Goal: Task Accomplishment & Management: Complete application form

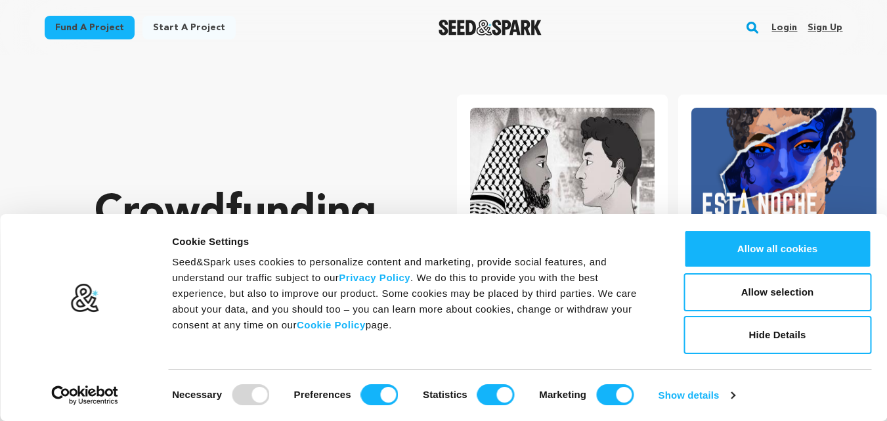
click at [817, 28] on link "Sign up" at bounding box center [825, 27] width 35 height 21
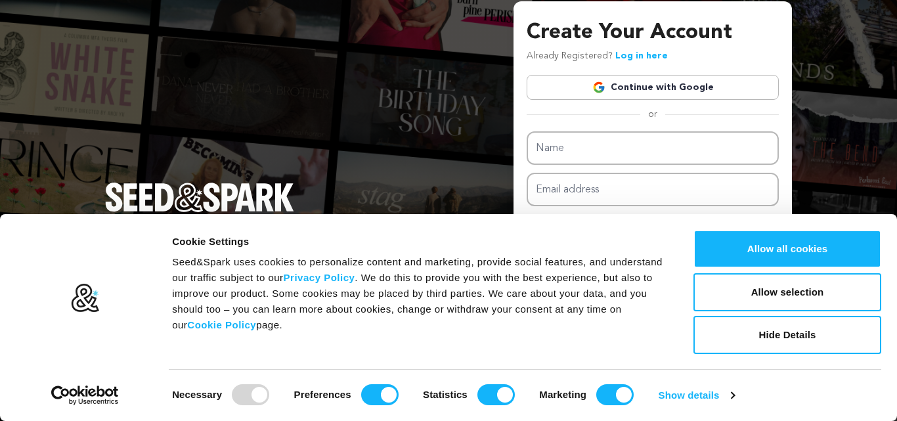
click at [699, 86] on link "Continue with Google" at bounding box center [653, 87] width 252 height 25
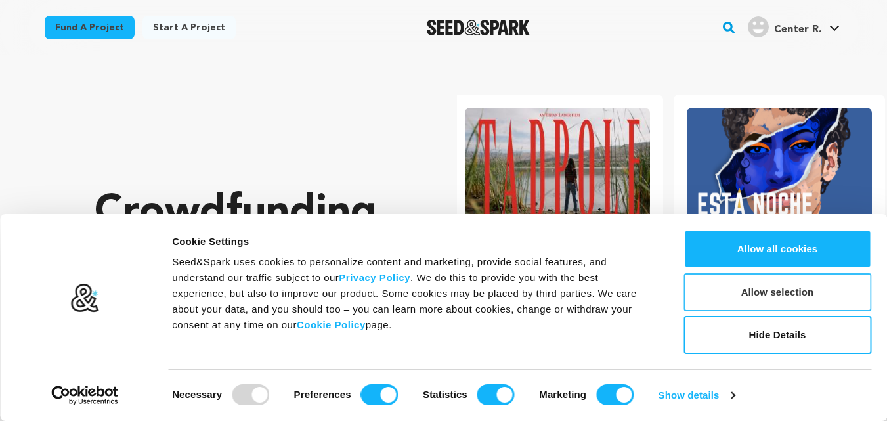
scroll to position [0, 232]
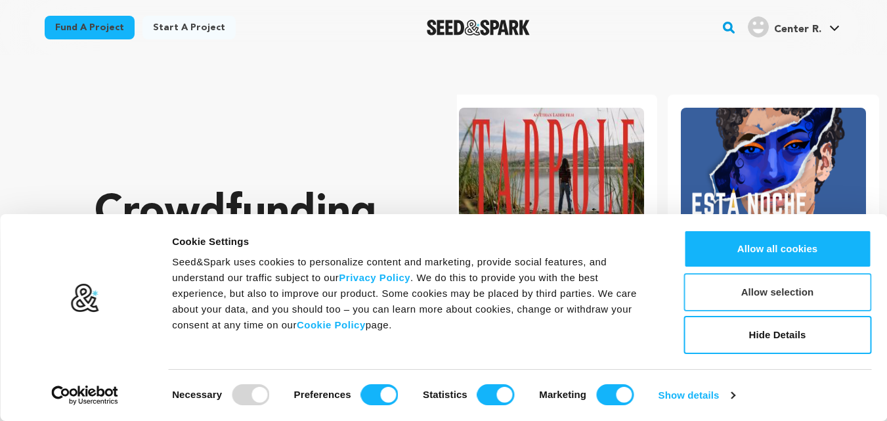
click at [770, 296] on button "Allow selection" at bounding box center [778, 292] width 188 height 38
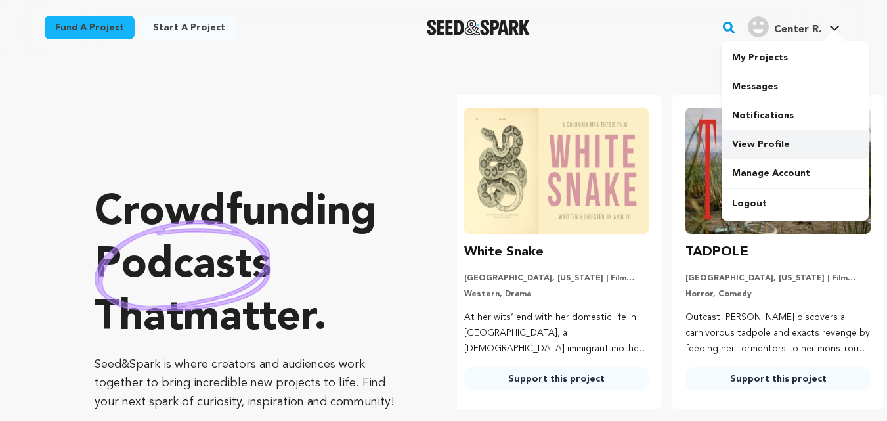
scroll to position [0, 0]
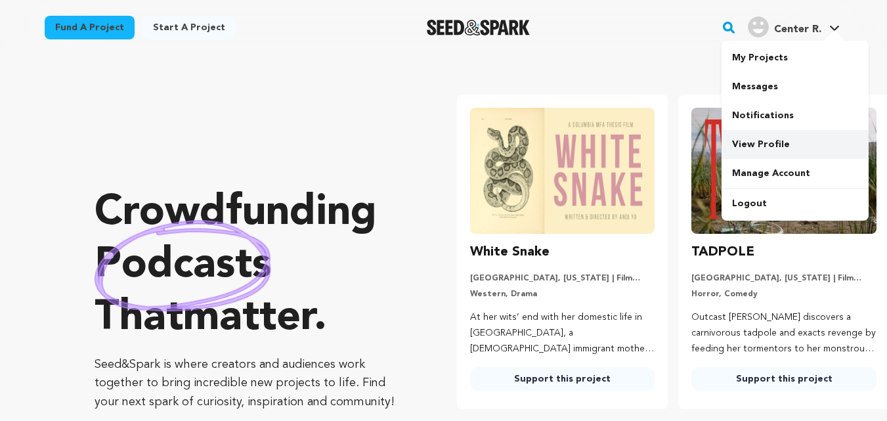
click at [758, 143] on link "View Profile" at bounding box center [795, 144] width 147 height 29
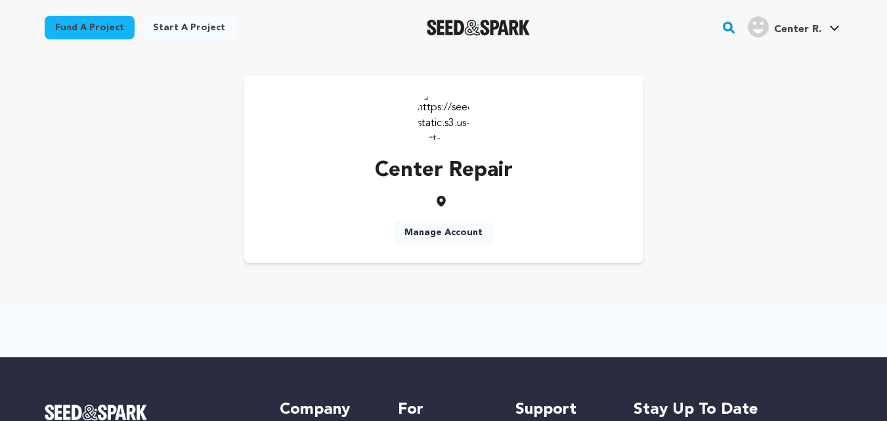
click at [449, 231] on link "Manage Account" at bounding box center [443, 233] width 99 height 24
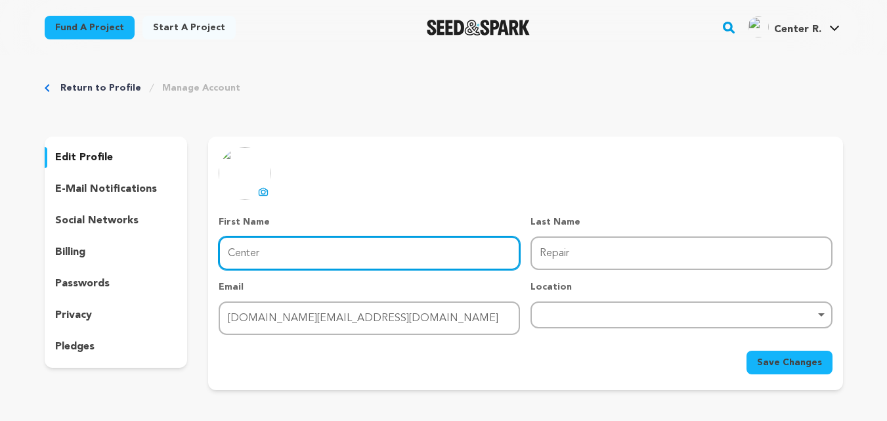
click at [279, 255] on input "Center" at bounding box center [369, 252] width 301 height 33
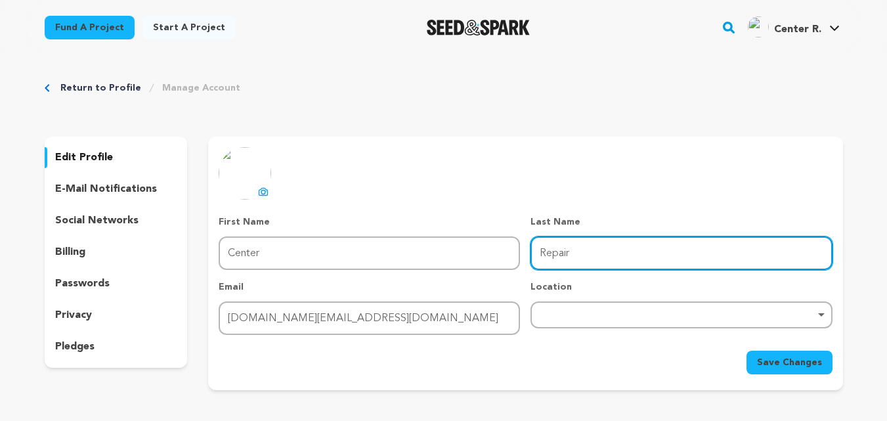
drag, startPoint x: 579, startPoint y: 253, endPoint x: 526, endPoint y: 255, distance: 53.2
click at [526, 255] on div "First Name First Name Center Last Name Last Name Repair Email Email repaircente…" at bounding box center [525, 275] width 613 height 120
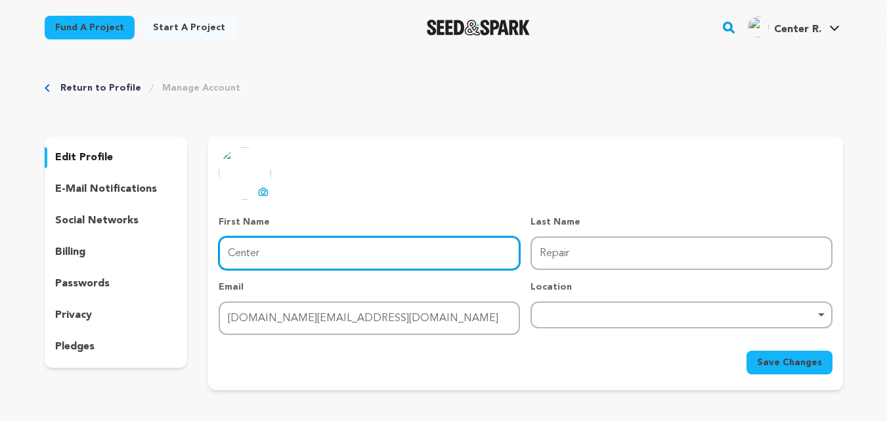
drag, startPoint x: 311, startPoint y: 254, endPoint x: 213, endPoint y: 247, distance: 98.8
click at [213, 247] on div "uploading spinner upload profile image First Name First Name Center Last Name L…" at bounding box center [525, 260] width 634 height 227
paste input "Repai"
type input "Repair"
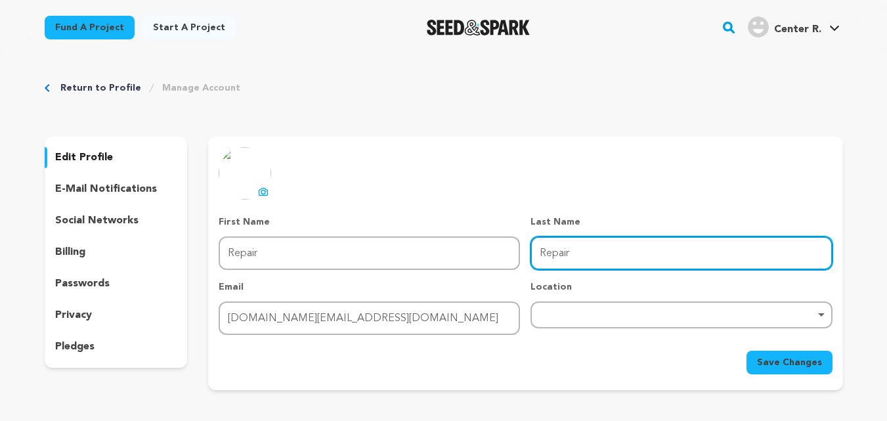
drag, startPoint x: 582, startPoint y: 254, endPoint x: 523, endPoint y: 254, distance: 59.1
click at [523, 254] on div "First Name First Name Repair Last Name Last Name Repair Email Email repaircente…" at bounding box center [525, 275] width 613 height 120
click at [565, 318] on div "Remove item" at bounding box center [681, 314] width 301 height 27
type input "Center"
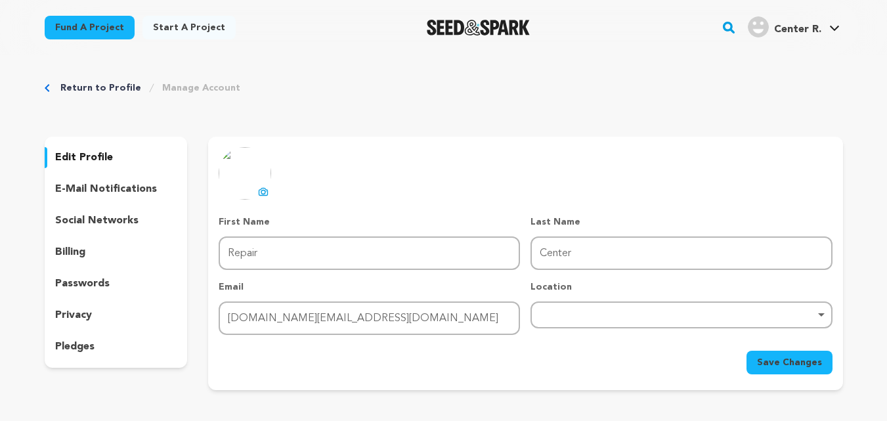
click at [554, 314] on div "Remove item" at bounding box center [681, 314] width 288 height 5
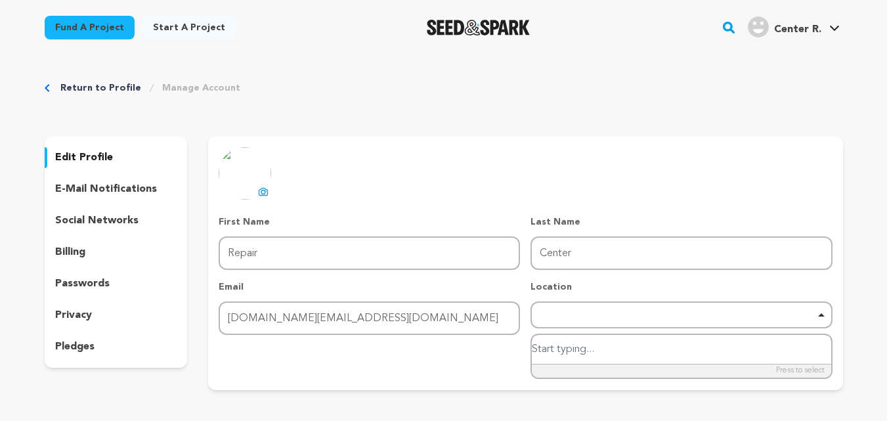
paste input "Unit 998 Platkloof business park"
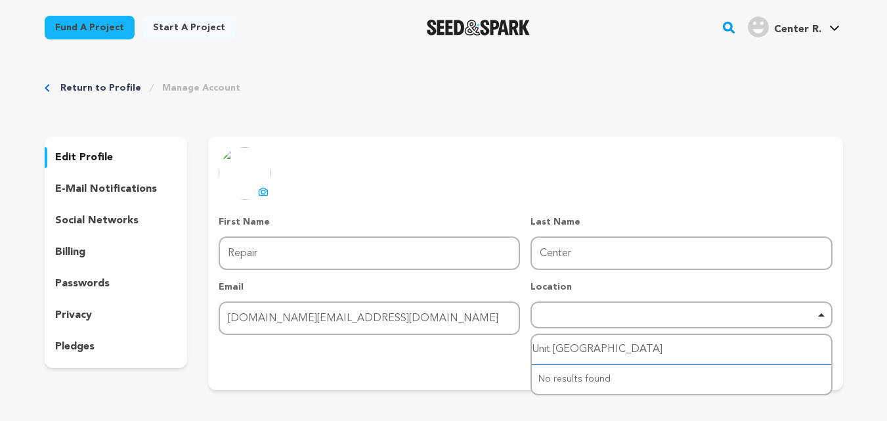
drag, startPoint x: 687, startPoint y: 348, endPoint x: 531, endPoint y: 355, distance: 156.4
click at [531, 355] on div "Unit 998 Platkloof business park No results found" at bounding box center [681, 365] width 301 height 62
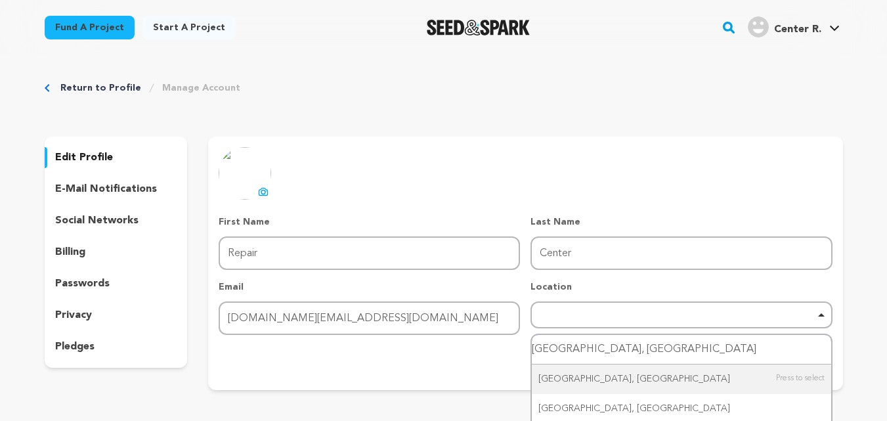
type input "Cape town, South"
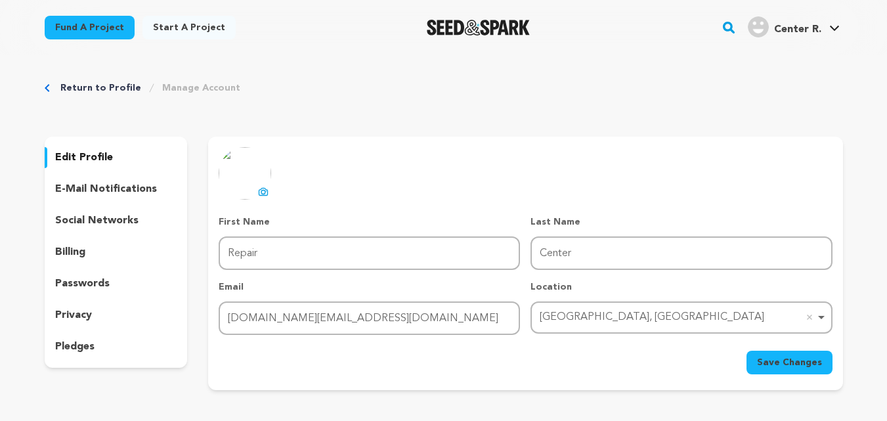
click at [779, 360] on span "Save Changes" at bounding box center [789, 362] width 65 height 13
click at [98, 220] on p "social networks" at bounding box center [96, 221] width 83 height 16
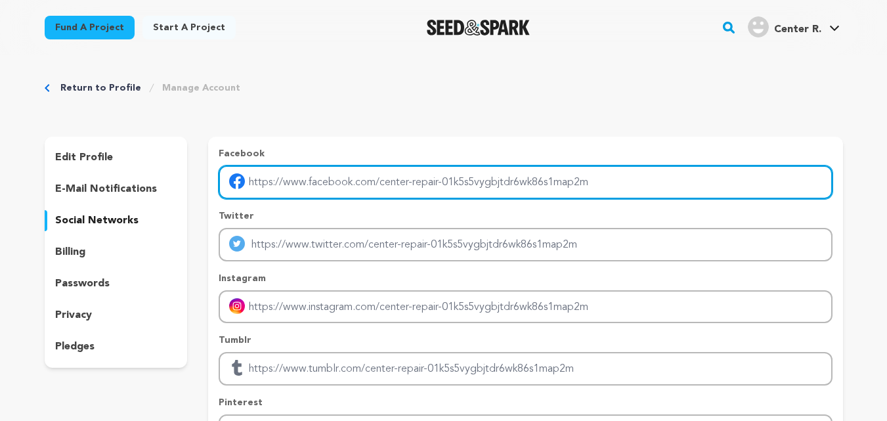
click at [353, 190] on input "Enter facebook profile link" at bounding box center [525, 181] width 613 height 33
type input "https://www.facebook.com/repaircentes/"
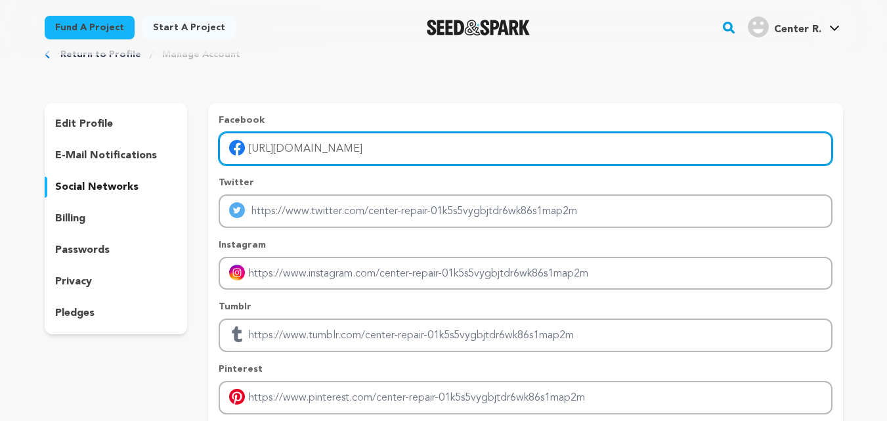
scroll to position [66, 0]
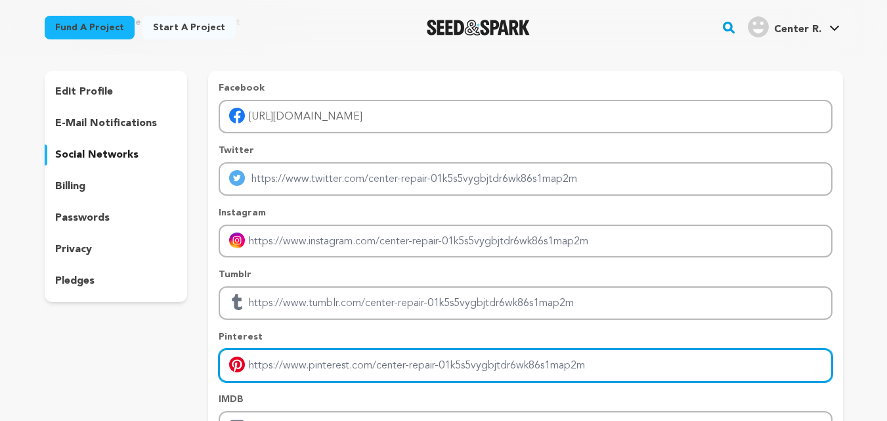
click at [276, 371] on input "Enter pinterest profile link" at bounding box center [525, 365] width 613 height 33
paste input "https://za.pinterest.com/repaircenter1/"
type input "https://za.pinterest.com/repaircenter1/"
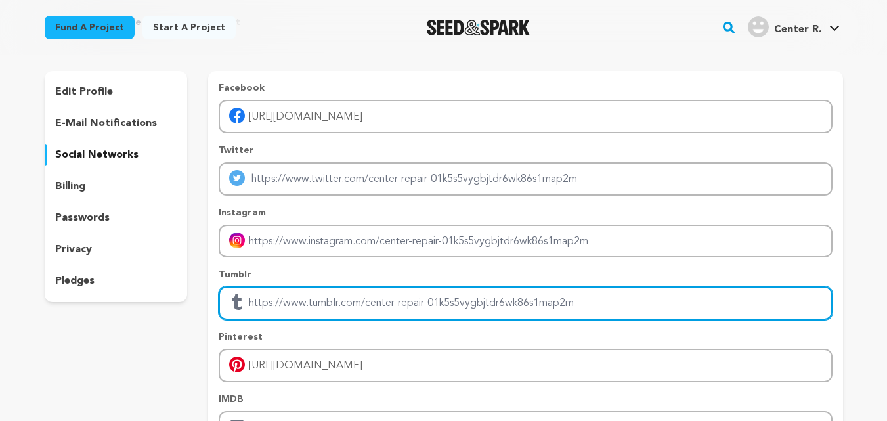
click at [376, 301] on input "Enter tubmlr profile link" at bounding box center [525, 302] width 613 height 33
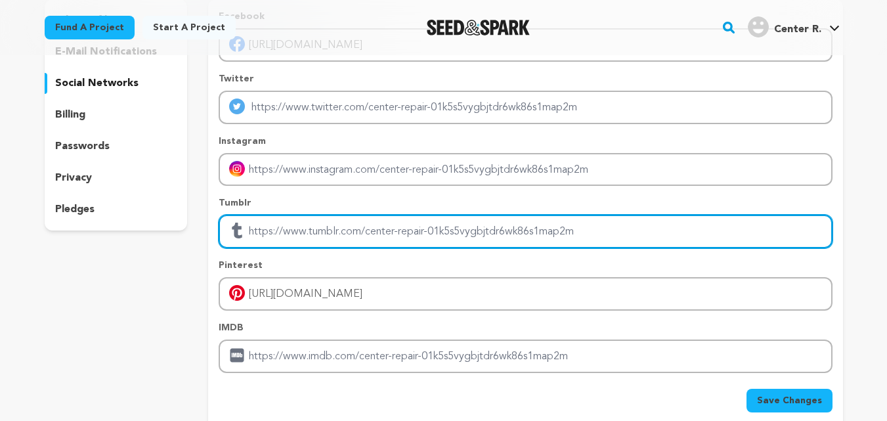
scroll to position [197, 0]
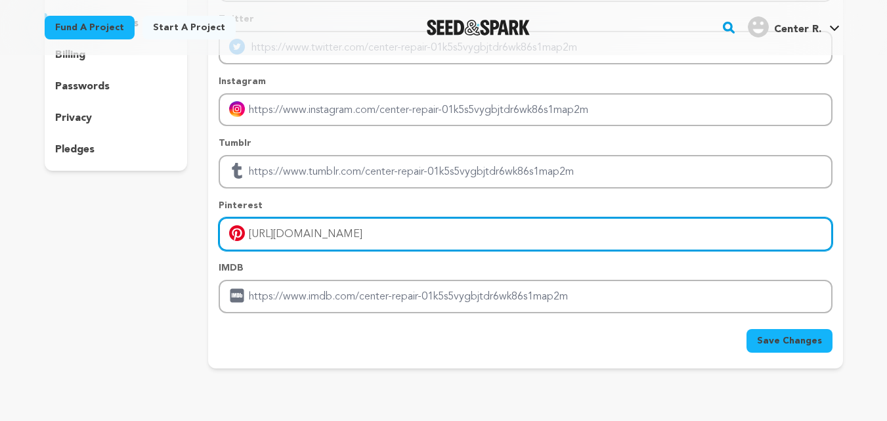
click at [288, 235] on input "https://za.pinterest.com/repaircenter1/" at bounding box center [525, 233] width 613 height 33
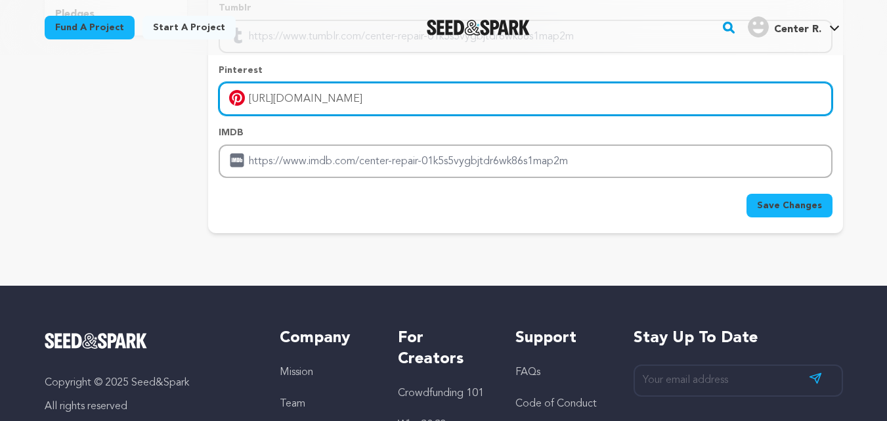
scroll to position [394, 0]
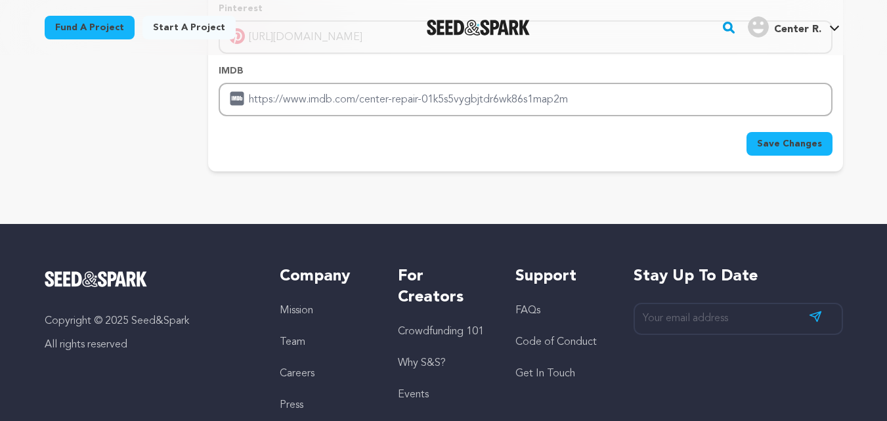
click at [784, 141] on span "Save Changes" at bounding box center [789, 143] width 65 height 13
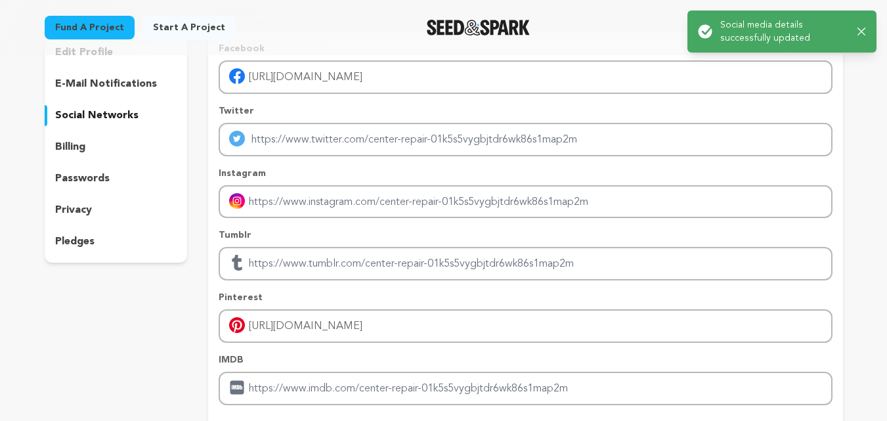
scroll to position [0, 0]
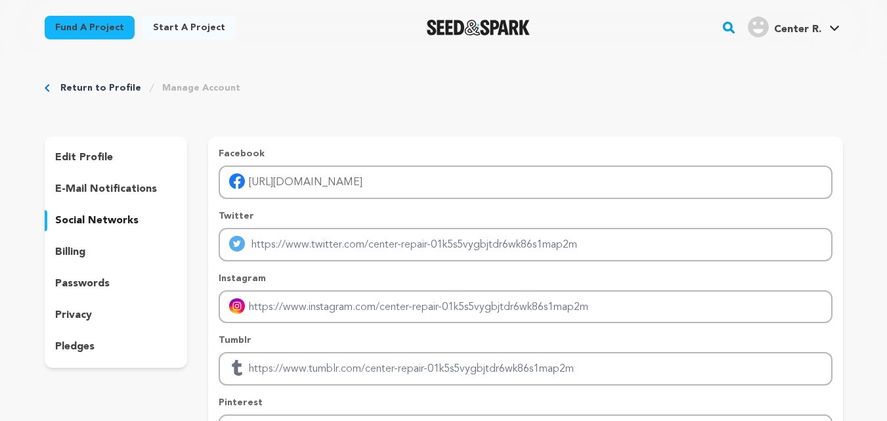
click at [861, 32] on icon "button" at bounding box center [858, 32] width 8 height 8
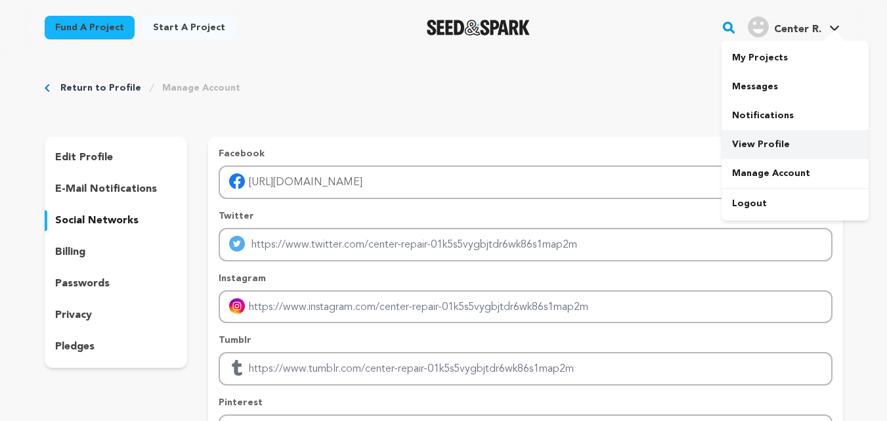
click at [753, 139] on link "View Profile" at bounding box center [795, 144] width 147 height 29
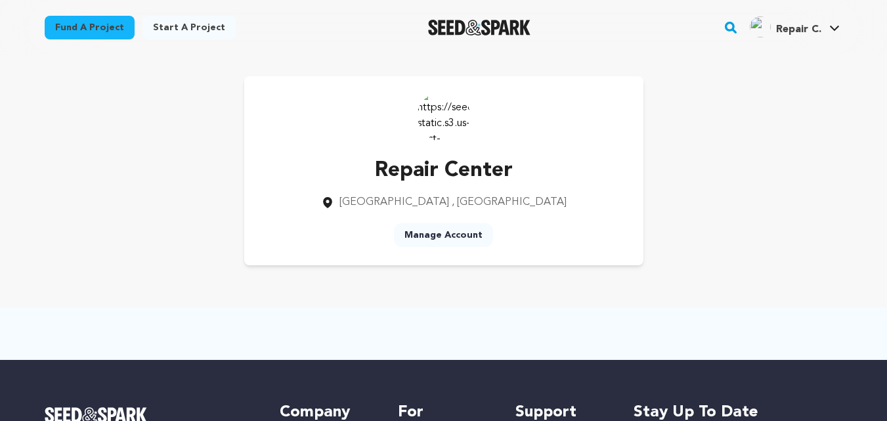
click at [447, 123] on img at bounding box center [444, 115] width 53 height 53
click at [443, 119] on img at bounding box center [444, 115] width 53 height 53
click at [443, 118] on img at bounding box center [444, 115] width 53 height 53
click at [442, 117] on img at bounding box center [444, 115] width 53 height 53
click at [160, 28] on link "Start a project" at bounding box center [188, 28] width 93 height 24
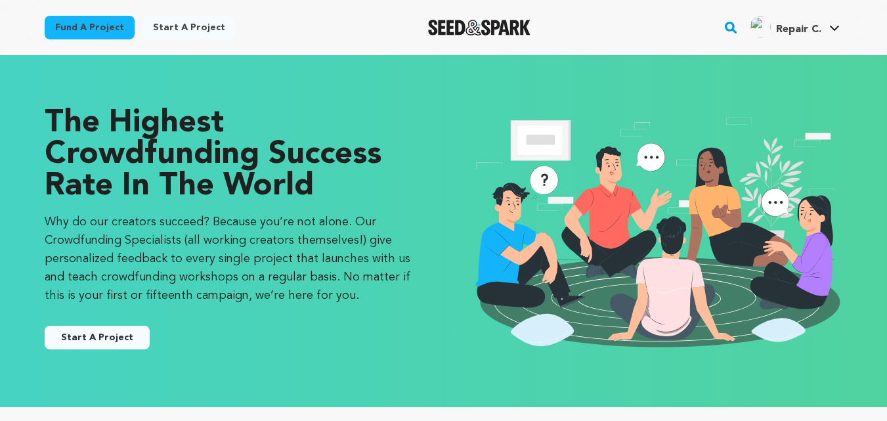
click at [108, 335] on button "Start A Project" at bounding box center [97, 338] width 105 height 24
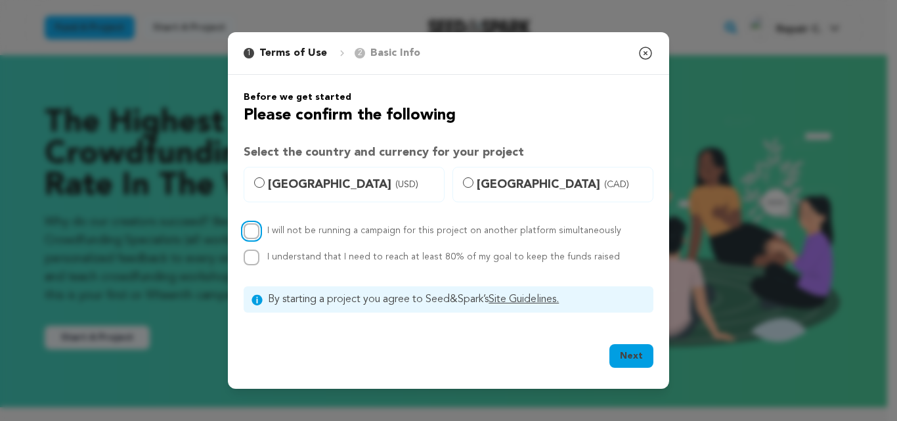
click at [251, 232] on input "I will not be running a campaign for this project on another platform simultane…" at bounding box center [252, 231] width 16 height 16
checkbox input "true"
click at [251, 269] on div "Before we get started Please confirm the following Select the country and curre…" at bounding box center [449, 202] width 410 height 222
click at [263, 182] on input "United States (USD)" at bounding box center [259, 182] width 11 height 11
radio input "true"
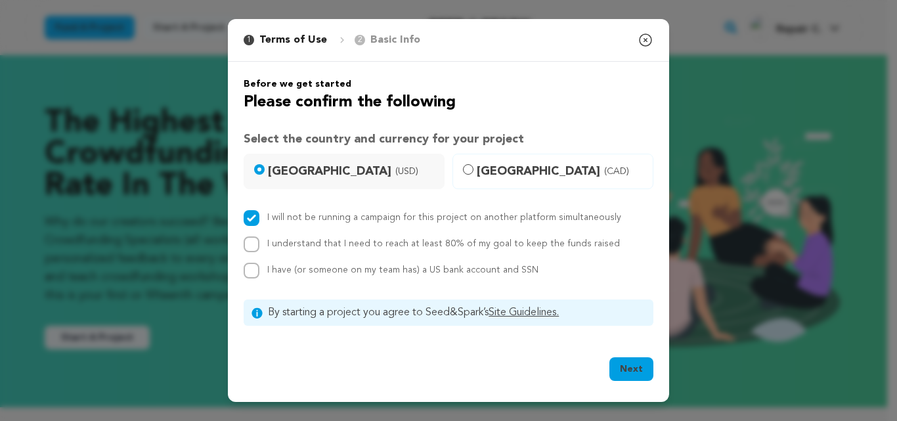
click at [625, 372] on button "Next" at bounding box center [631, 369] width 44 height 24
click at [249, 244] on input "I understand that I need to reach at least 80% of my goal to keep the funds rai…" at bounding box center [252, 244] width 16 height 16
checkbox input "true"
click at [248, 273] on input "I have (or someone on my team has) a US bank account and SSN" at bounding box center [252, 271] width 16 height 16
checkbox input "true"
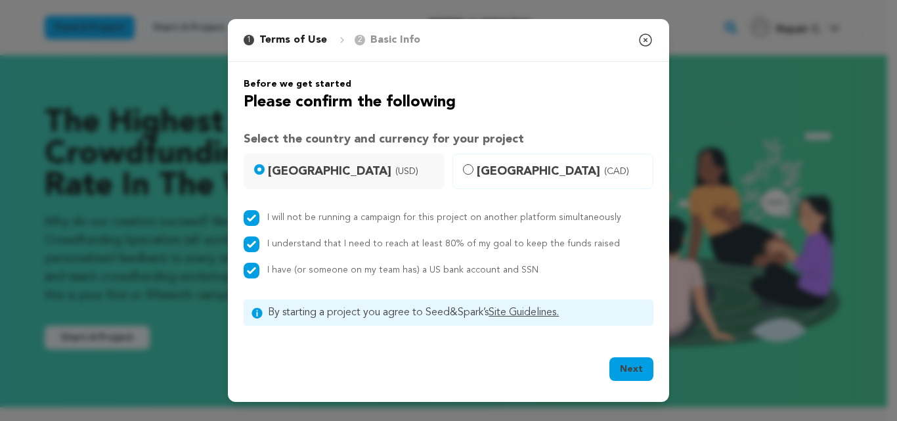
click at [619, 364] on button "Next" at bounding box center [631, 369] width 44 height 24
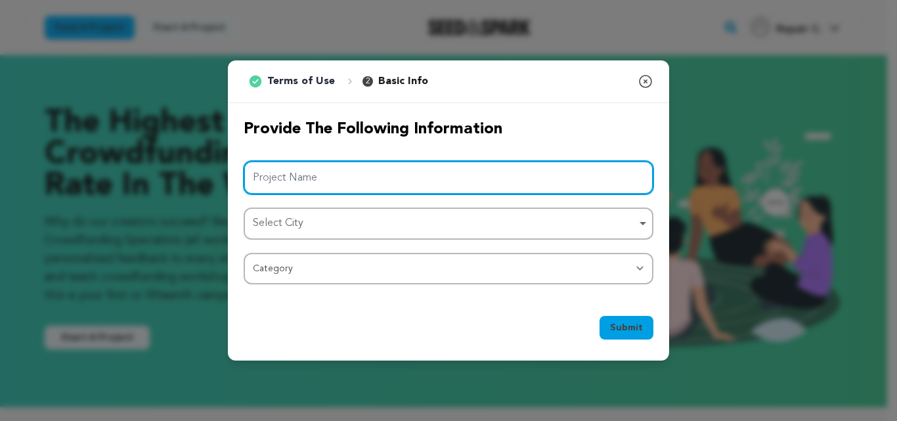
click at [315, 181] on input "Project Name" at bounding box center [449, 177] width 410 height 33
click at [292, 226] on div "Select City Remove item" at bounding box center [444, 223] width 383 height 19
type input "Appliance Repair"
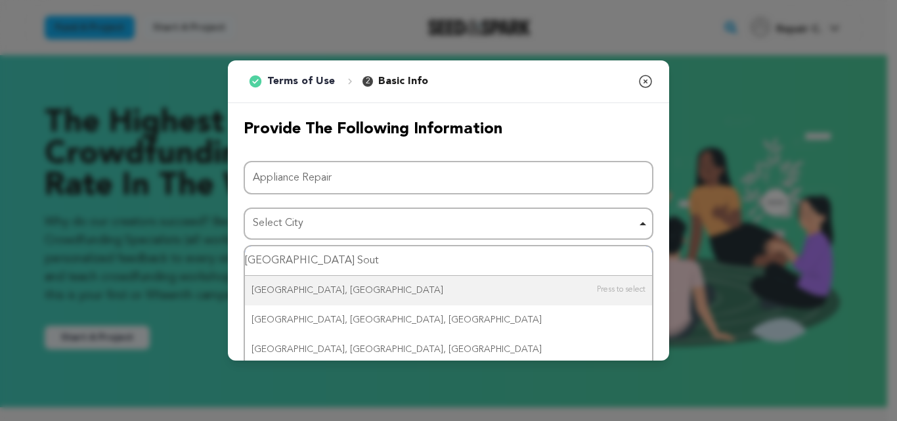
type input "Cape town South"
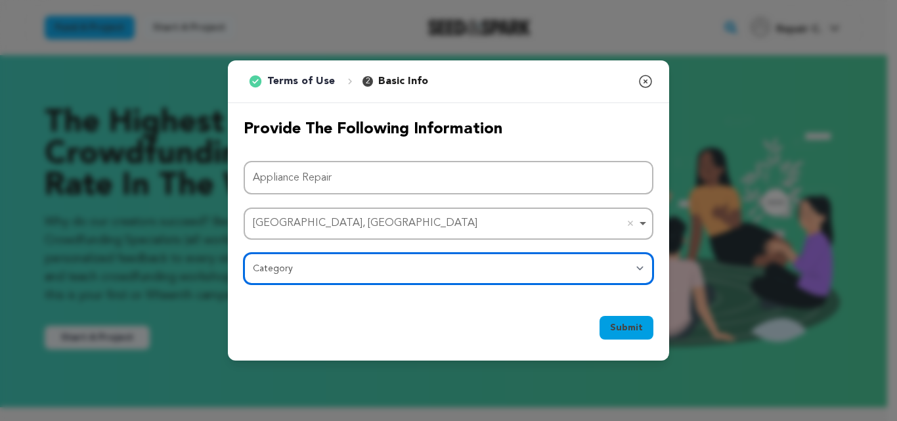
click at [548, 269] on select "Category Film Feature Film Short Series Film Festival Company Music Video VR Ex…" at bounding box center [449, 269] width 410 height 32
select select "10117"
click at [244, 253] on select "Category Film Feature Film Short Series Film Festival Company Music Video VR Ex…" at bounding box center [449, 269] width 410 height 32
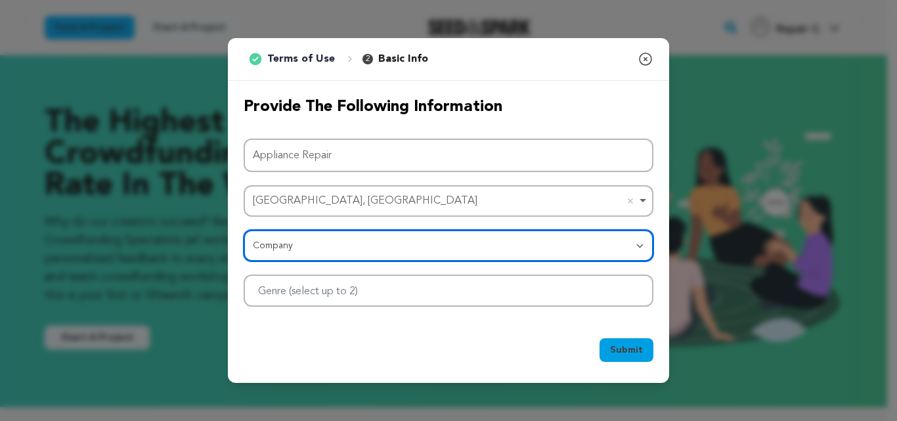
click at [295, 244] on select "Category Film Feature Film Short Series Film Festival Company Music Video VR Ex…" at bounding box center [449, 246] width 410 height 32
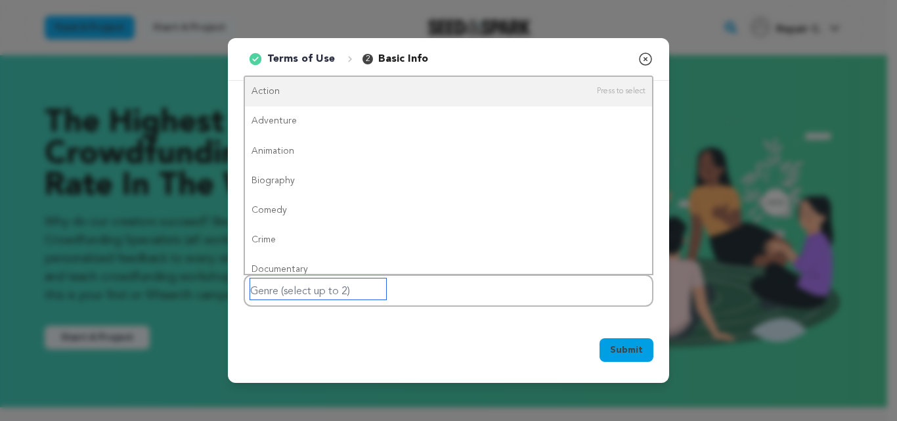
click at [285, 295] on input "Genre (select up to 2)" at bounding box center [318, 288] width 136 height 21
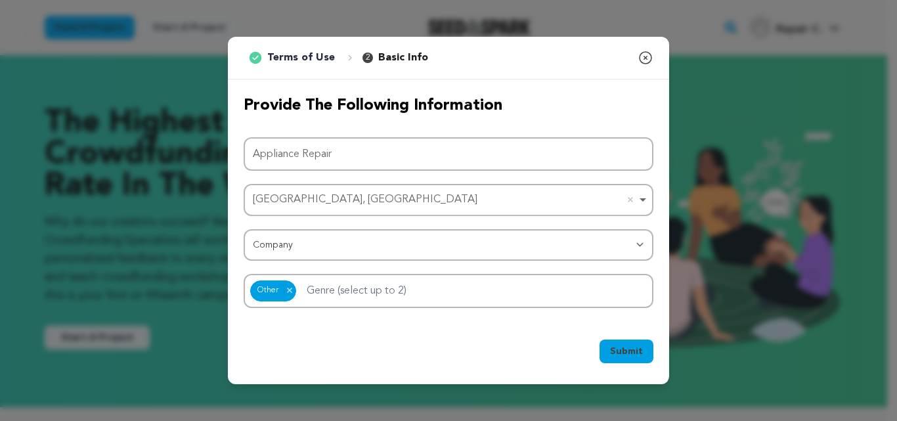
click at [615, 348] on span "Submit" at bounding box center [626, 351] width 33 height 13
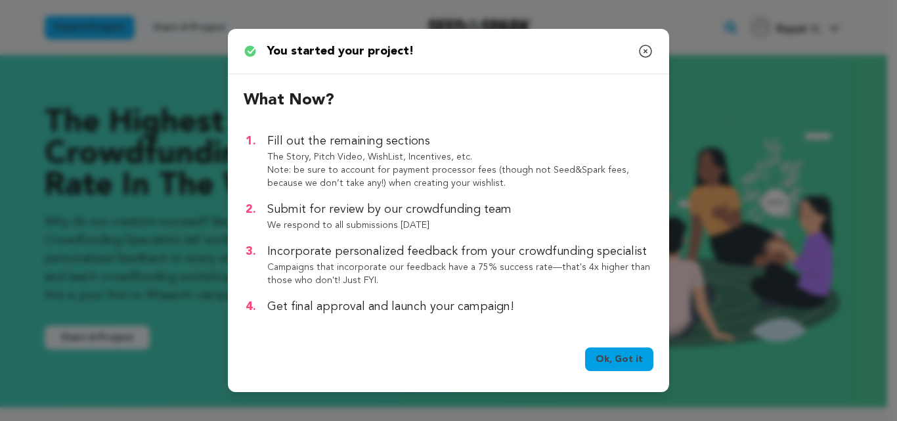
click at [597, 359] on link "Ok, Got it" at bounding box center [619, 359] width 68 height 24
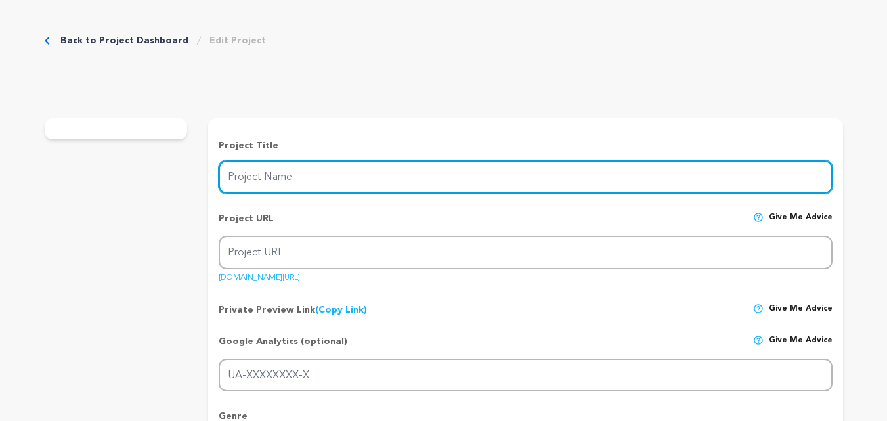
click at [295, 177] on input "Project Name" at bounding box center [525, 176] width 613 height 33
type input "Appliance Repair"
type input "appliance-repair"
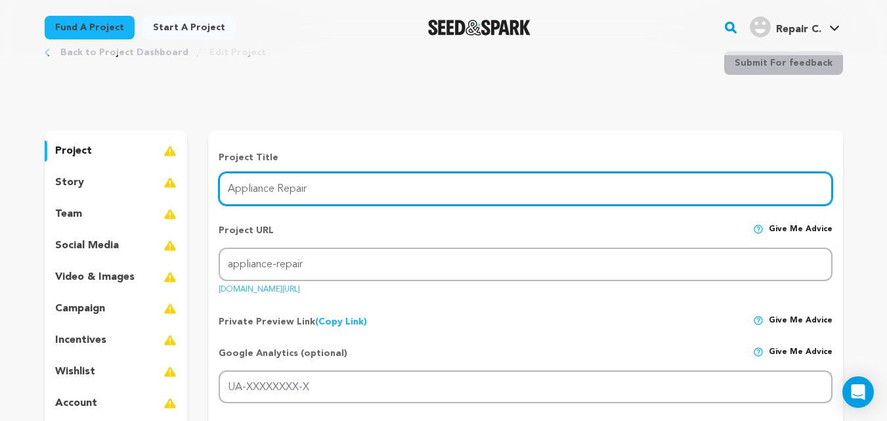
scroll to position [66, 0]
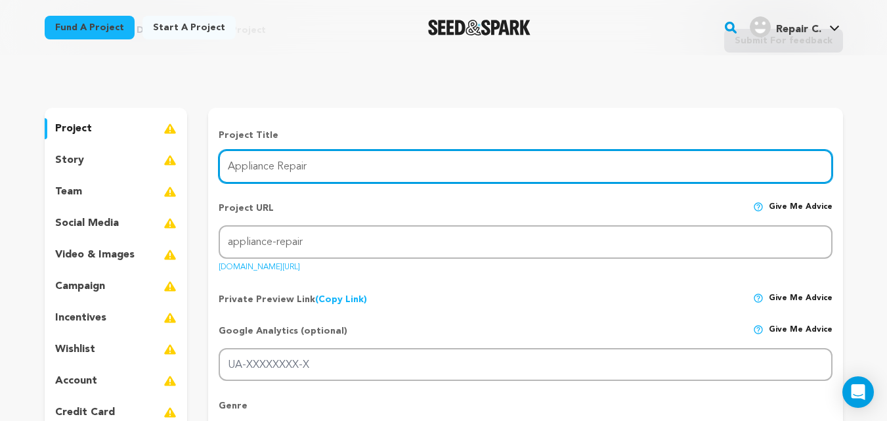
type input "Appliance Repair"
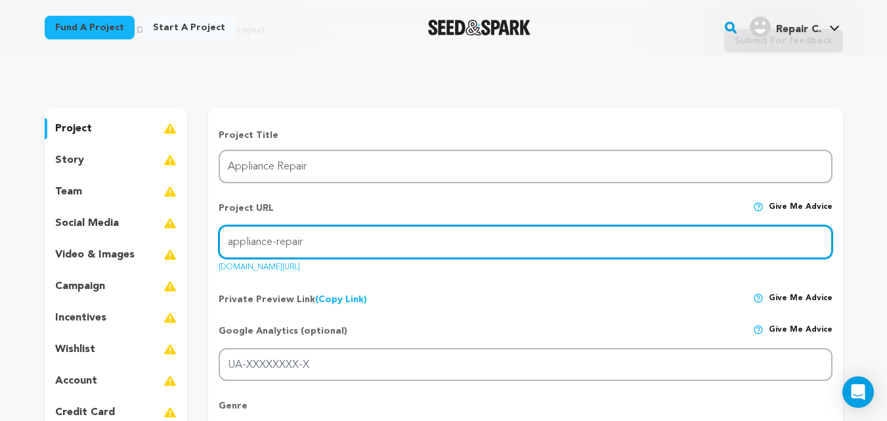
click at [313, 246] on input "appliance-repair" at bounding box center [525, 241] width 613 height 33
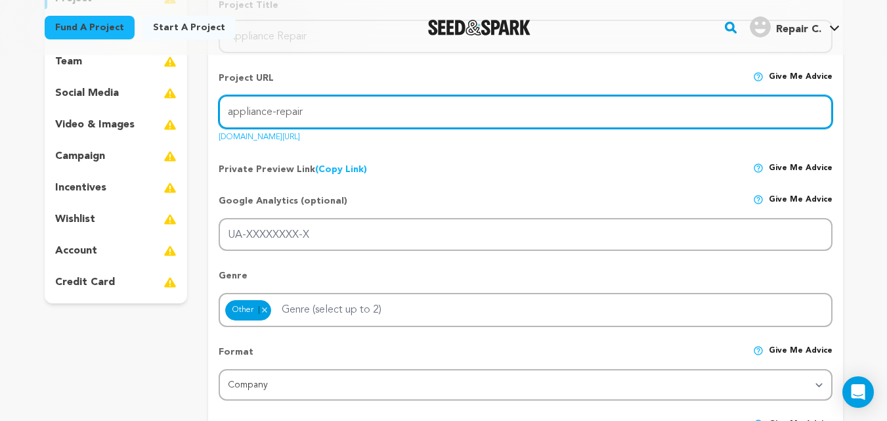
scroll to position [197, 0]
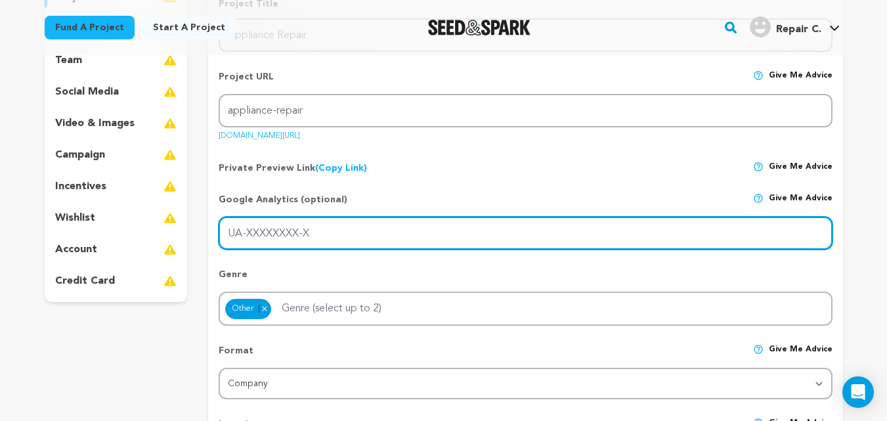
click at [332, 230] on input "UA-XXXXXXXX-X" at bounding box center [525, 233] width 613 height 33
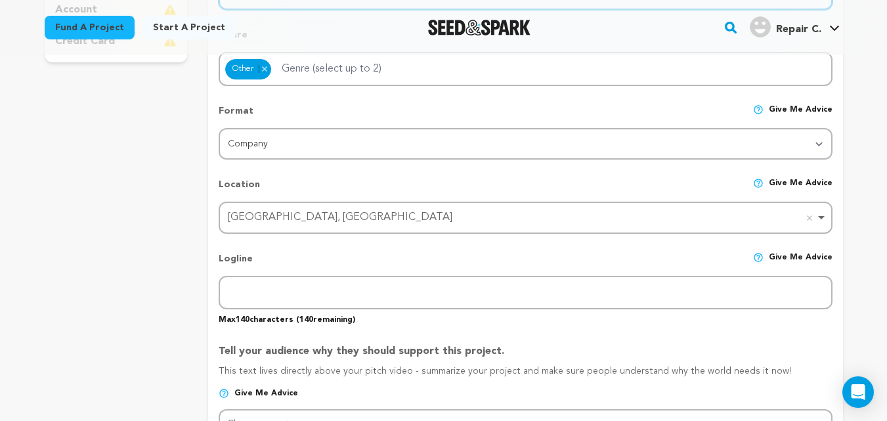
scroll to position [460, 0]
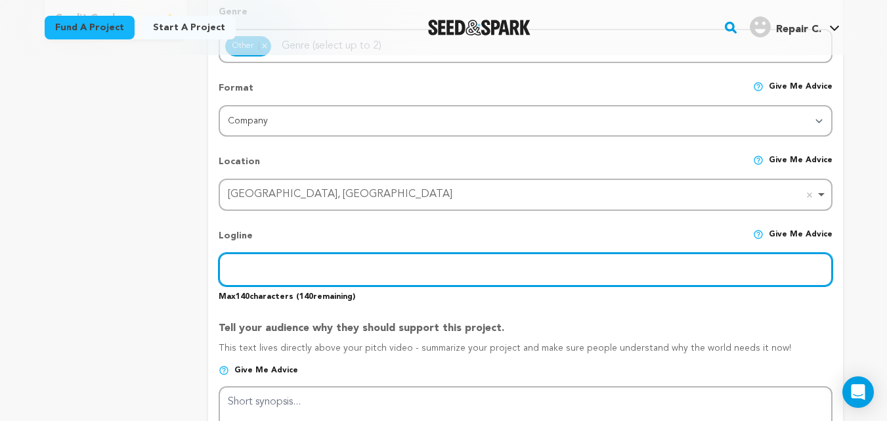
click at [267, 268] on input "text" at bounding box center [525, 269] width 613 height 33
click at [339, 271] on input "Appliance Repair [GEOGRAPHIC_DATA]" at bounding box center [525, 269] width 613 height 33
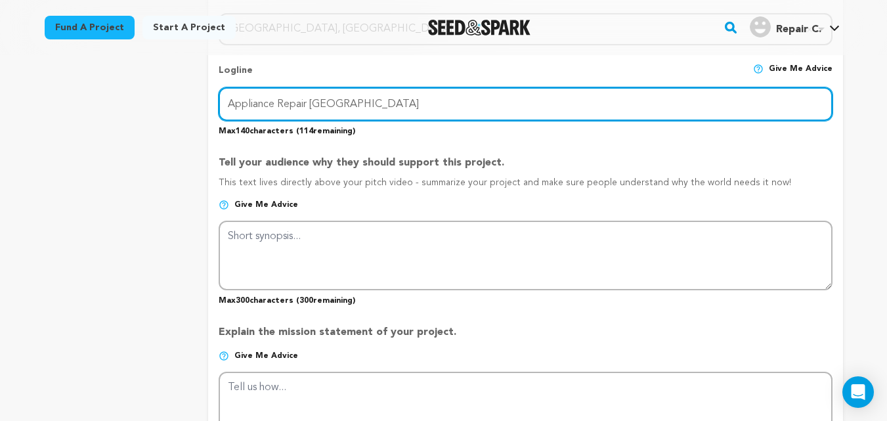
scroll to position [657, 0]
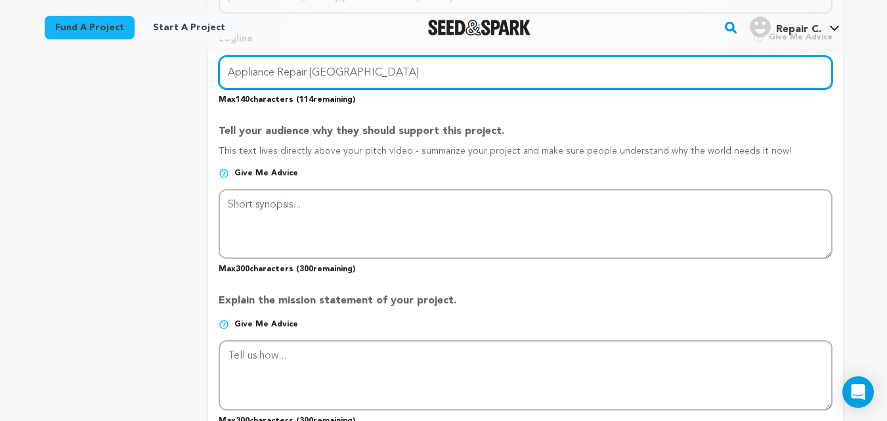
type input "Appliance Repair Cape Town"
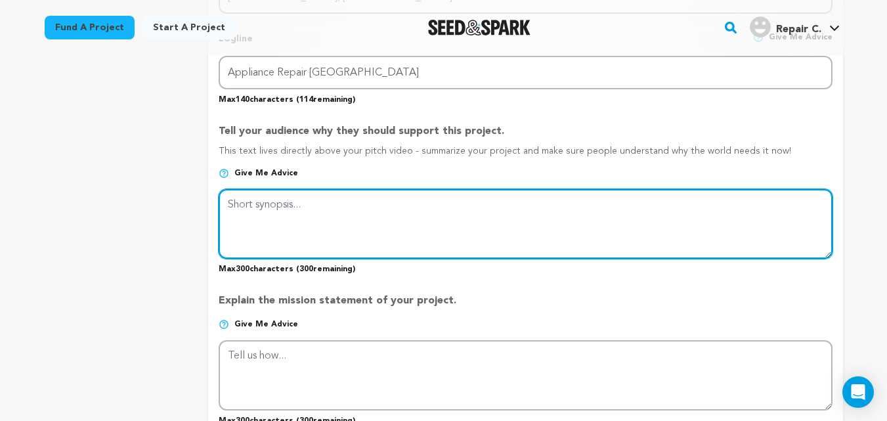
click at [294, 212] on textarea at bounding box center [525, 224] width 613 height 70
paste textarea "We provide expert repairs for a wide range of household appliances, including r…"
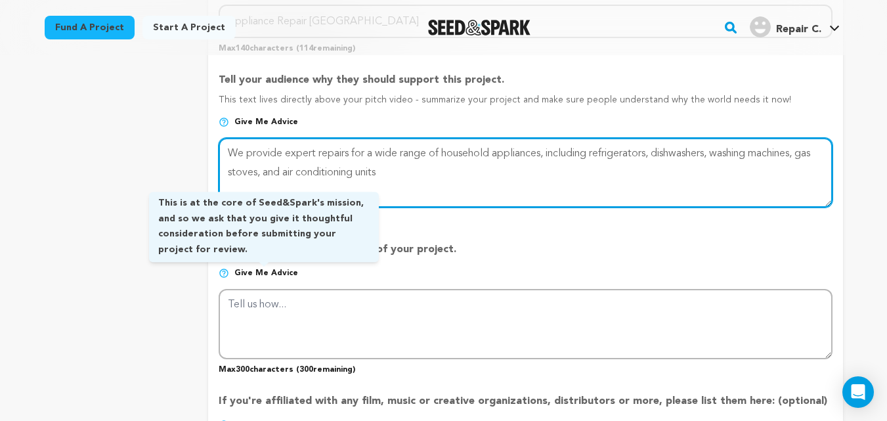
scroll to position [788, 0]
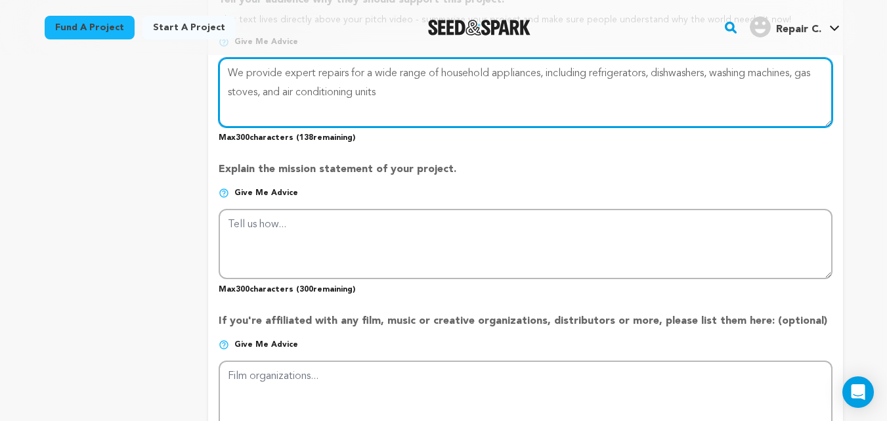
type textarea "We provide expert repairs for a wide range of household appliances, including r…"
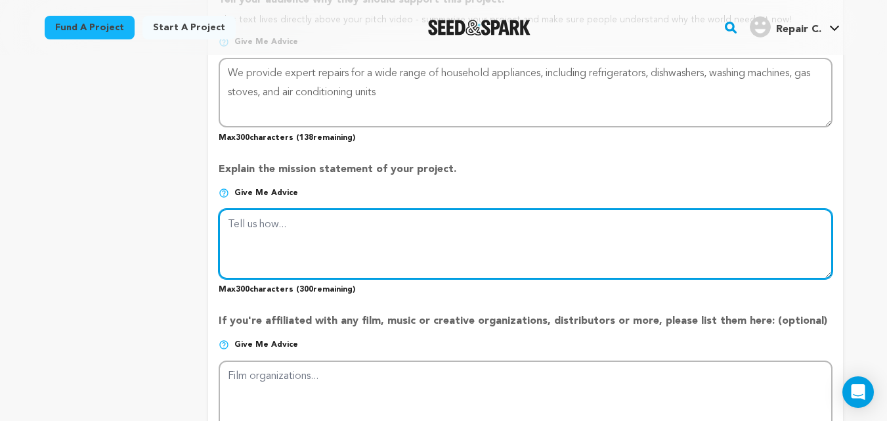
click at [288, 236] on textarea at bounding box center [525, 244] width 613 height 70
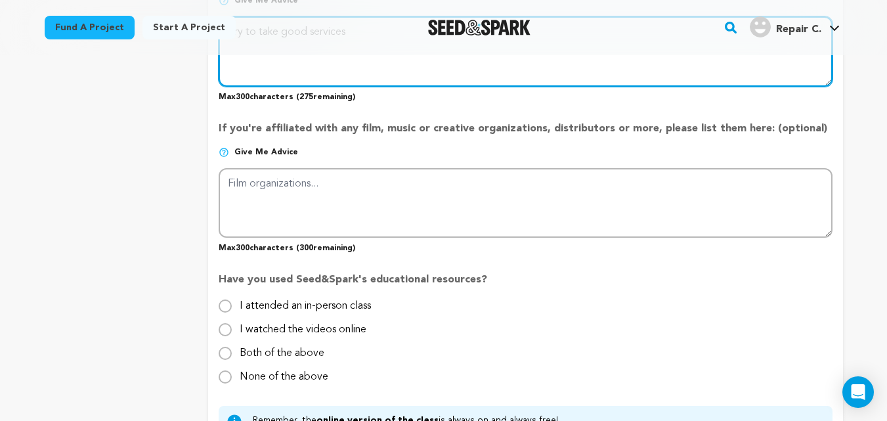
scroll to position [1051, 0]
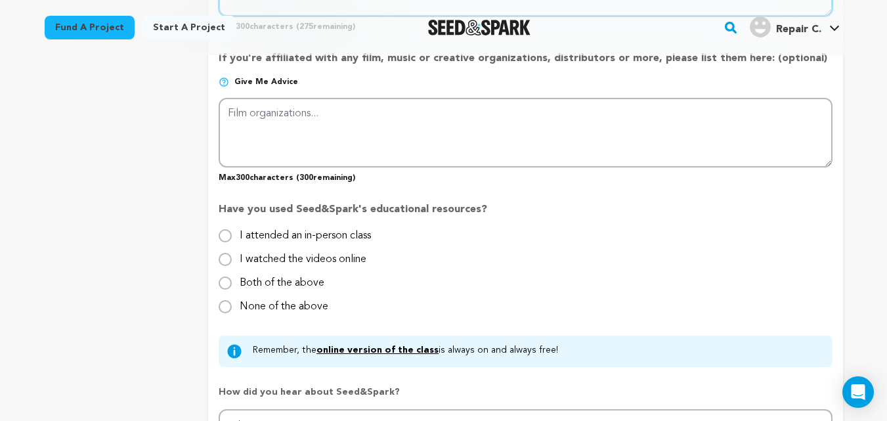
type textarea "Try to take good services"
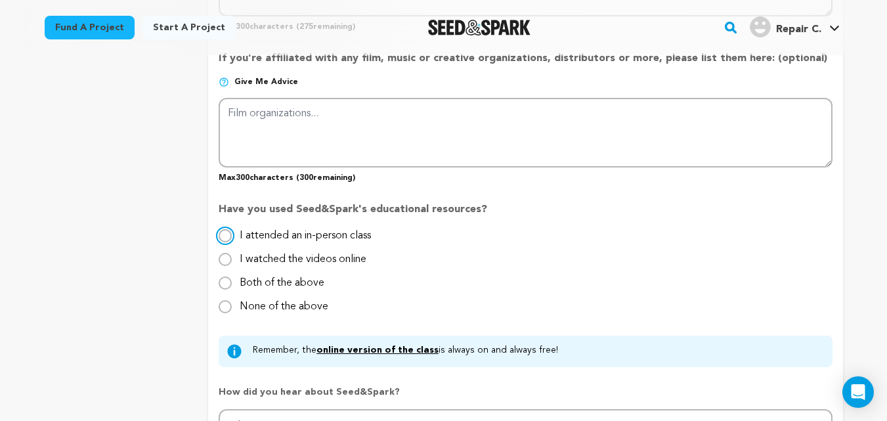
click at [226, 238] on input "I attended an in-person class" at bounding box center [225, 235] width 13 height 13
radio input "true"
drag, startPoint x: 225, startPoint y: 259, endPoint x: 223, endPoint y: 271, distance: 12.5
click at [225, 259] on input "I watched the videos online" at bounding box center [225, 259] width 13 height 13
radio input "true"
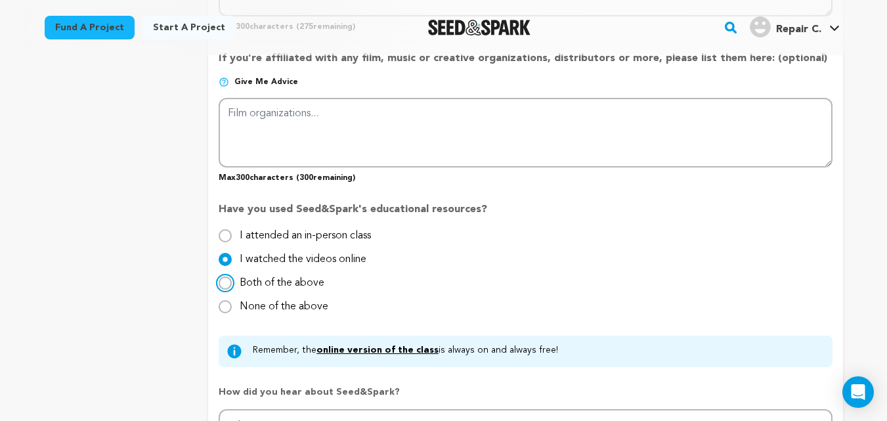
click at [222, 286] on input "Both of the above" at bounding box center [225, 282] width 13 height 13
radio input "true"
click at [229, 236] on input "I attended an in-person class" at bounding box center [225, 235] width 13 height 13
radio input "true"
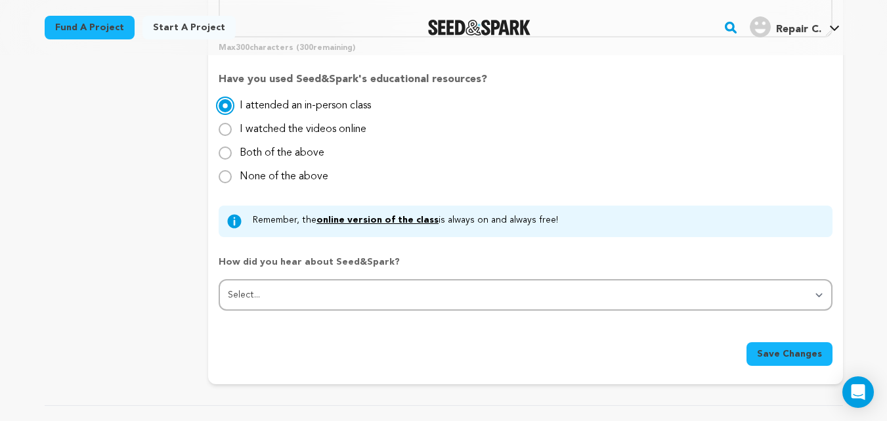
scroll to position [1182, 0]
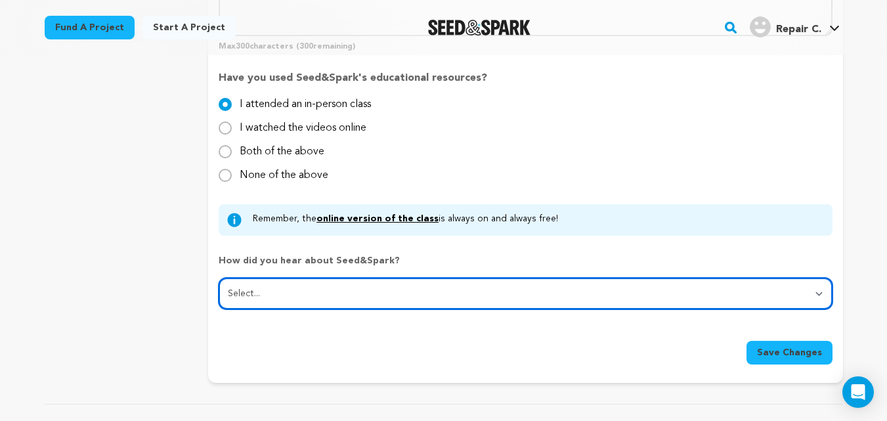
click at [276, 292] on select "Select... From a friend Social media Film festival or film organization Took an…" at bounding box center [525, 294] width 613 height 32
select select "5"
click at [219, 278] on select "Select... From a friend Social media Film festival or film organization Took an…" at bounding box center [525, 294] width 613 height 32
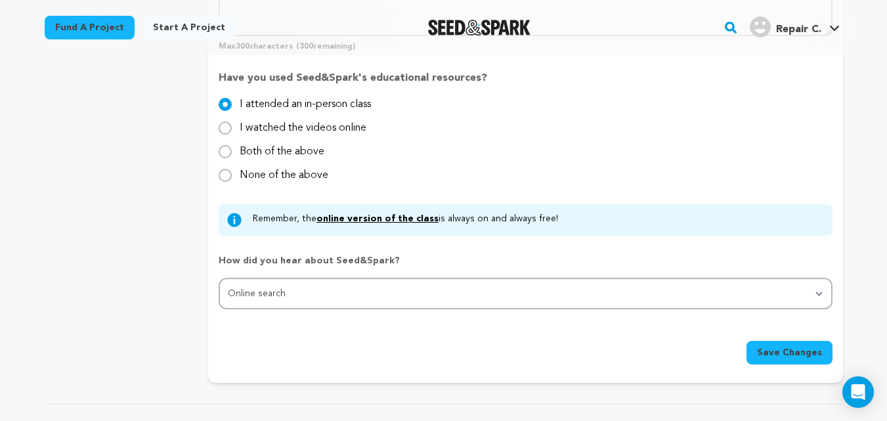
click at [794, 355] on span "Save Changes" at bounding box center [789, 352] width 65 height 13
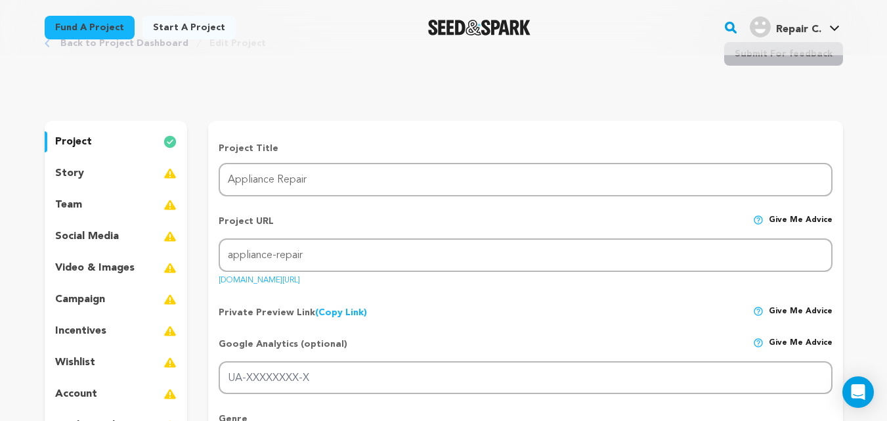
scroll to position [0, 0]
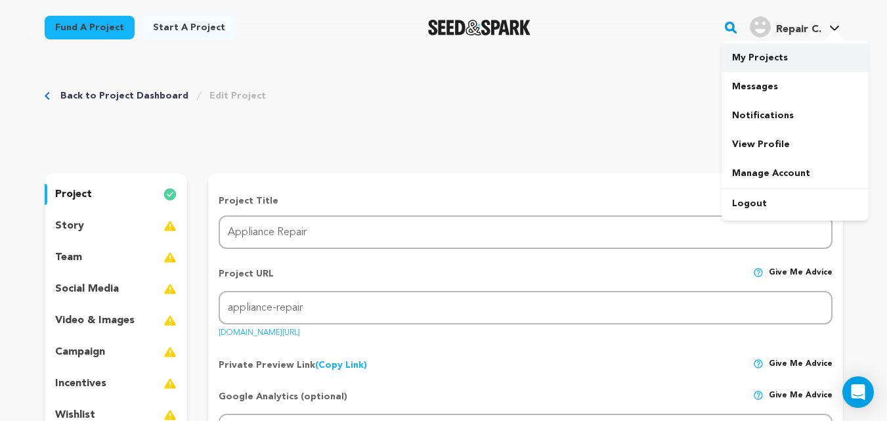
click at [756, 54] on link "My Projects" at bounding box center [795, 57] width 147 height 29
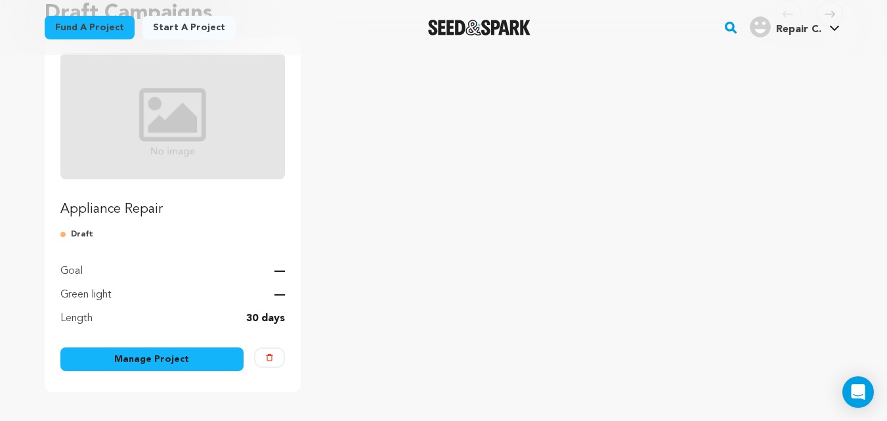
scroll to position [131, 0]
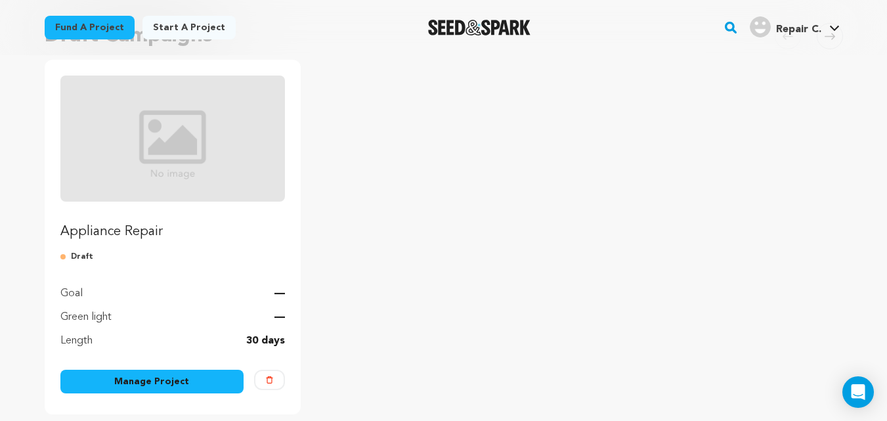
click at [190, 144] on img "Fund Appliance Repair" at bounding box center [172, 139] width 225 height 126
